Goal: Task Accomplishment & Management: Manage account settings

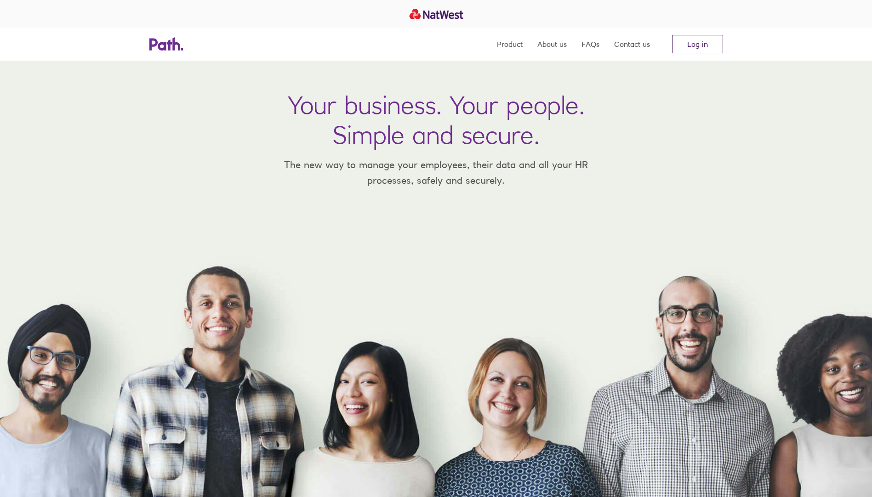
click at [707, 49] on link "Log in" at bounding box center [697, 44] width 51 height 18
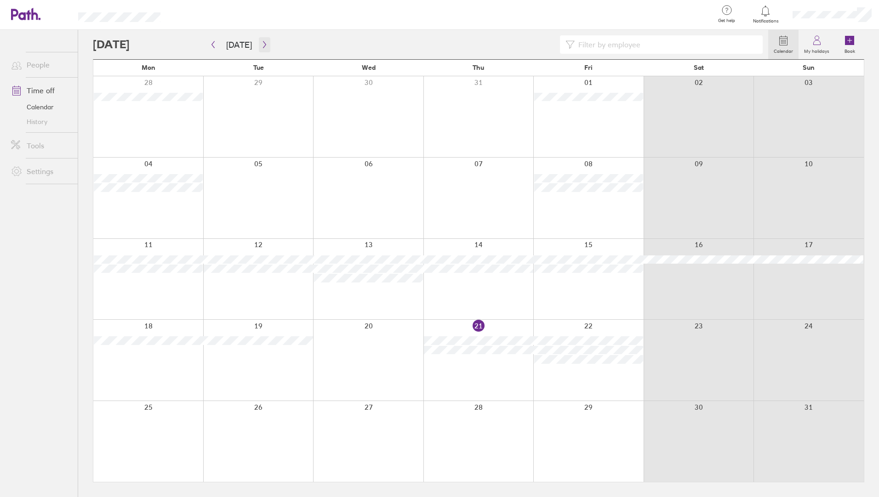
click at [259, 39] on button "button" at bounding box center [264, 44] width 11 height 15
